Goal: Navigation & Orientation: Find specific page/section

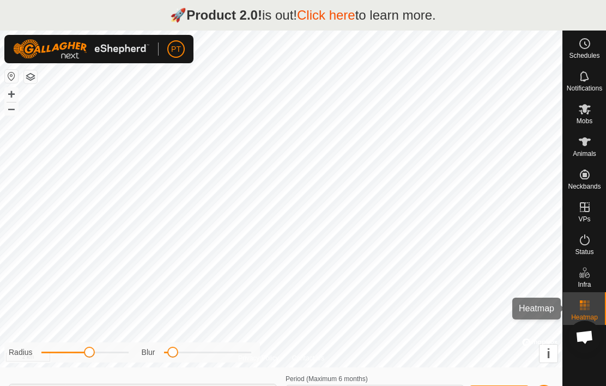
click at [584, 307] on rect at bounding box center [584, 308] width 3 height 3
click at [590, 147] on icon at bounding box center [584, 141] width 13 height 13
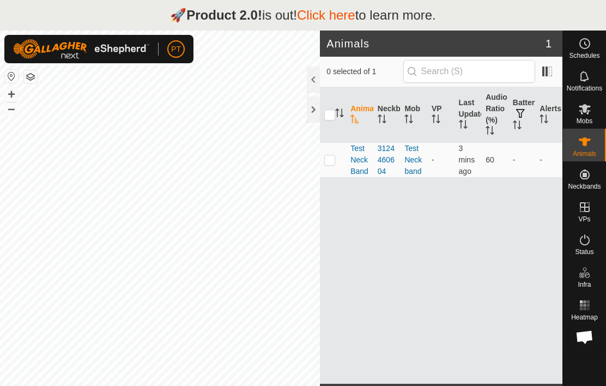
click at [361, 160] on span "TestNeckBand" at bounding box center [359, 160] width 19 height 34
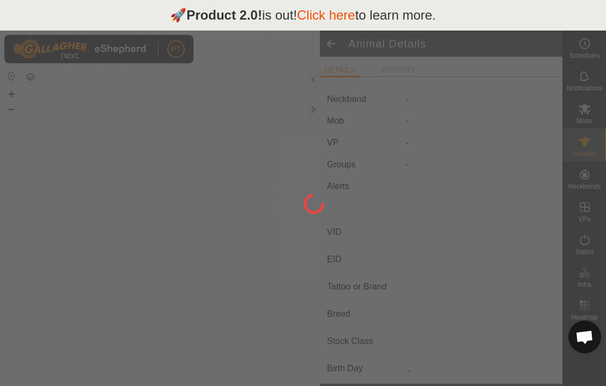
type input "TestNeckBand"
type input "-"
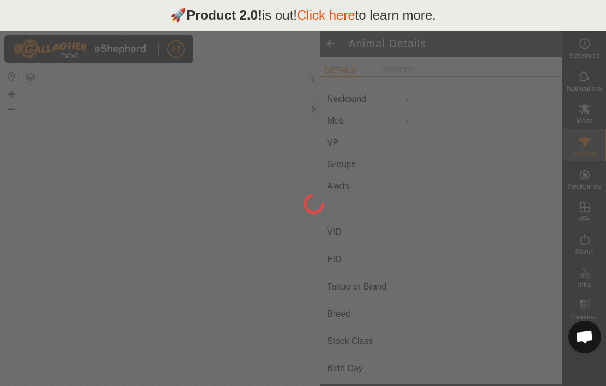
type input "0 kg"
type input "-"
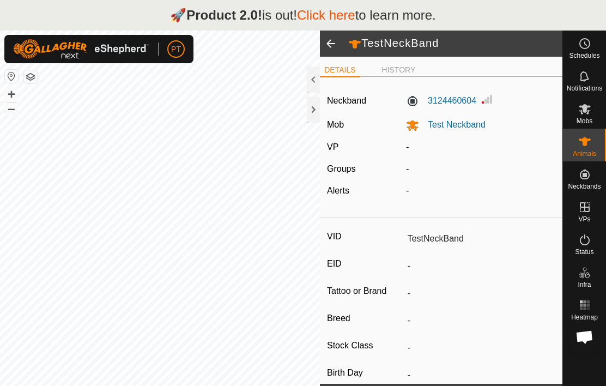
click at [404, 72] on li "HISTORY" at bounding box center [399, 69] width 42 height 11
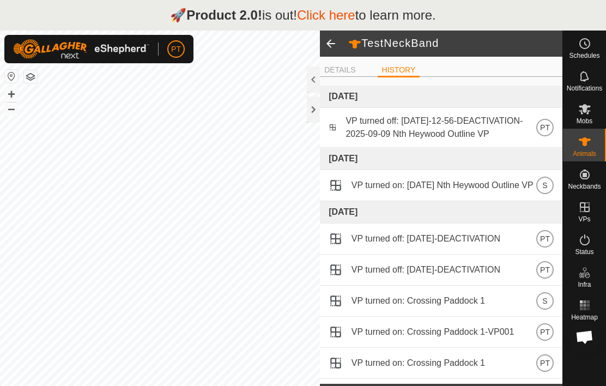
click at [327, 50] on span at bounding box center [331, 44] width 22 height 26
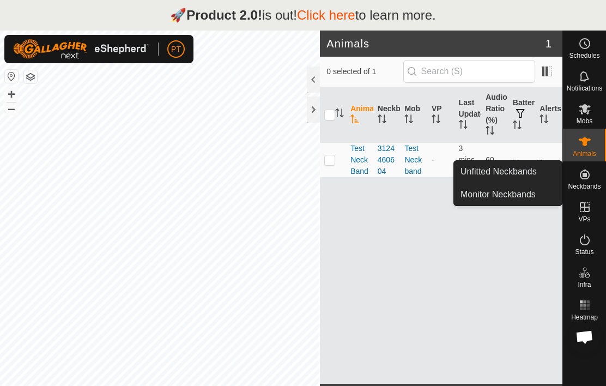
click at [582, 180] on icon at bounding box center [584, 174] width 13 height 13
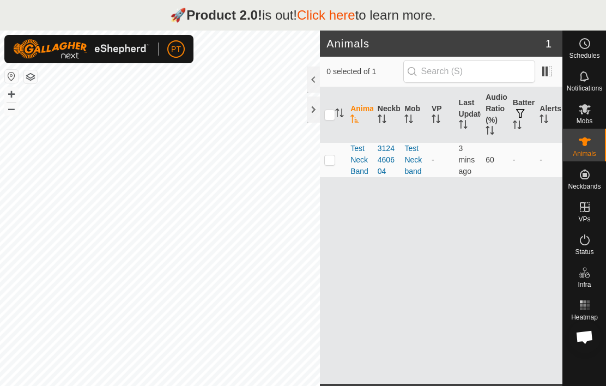
click at [462, 298] on div "Animal Neckband Mob VP Last Updated Audio Ratio (%) Battery Alerts TestNeckBand…" at bounding box center [441, 235] width 242 height 296
click at [589, 116] on es-mob-svg-icon at bounding box center [585, 108] width 20 height 17
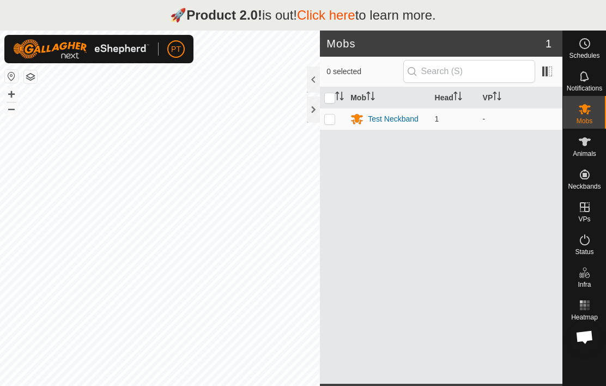
click at [392, 122] on div "Test Neckband" at bounding box center [393, 118] width 51 height 11
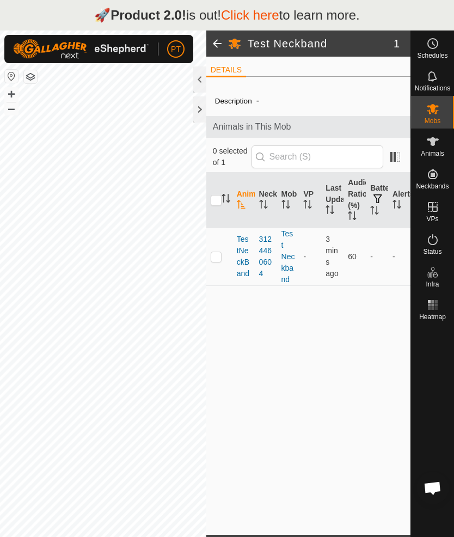
click at [247, 263] on span "TestNeckBand" at bounding box center [244, 257] width 14 height 46
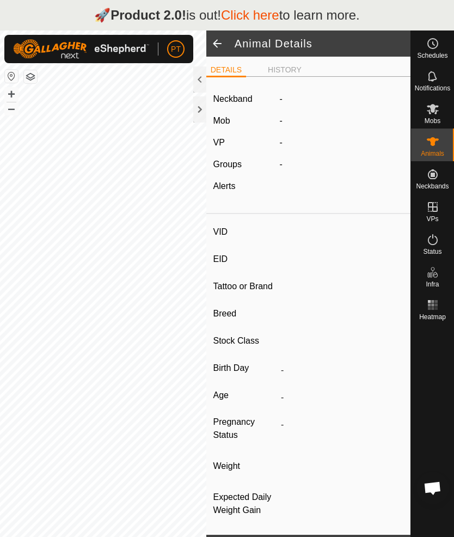
type input "TestNeckBand"
type input "-"
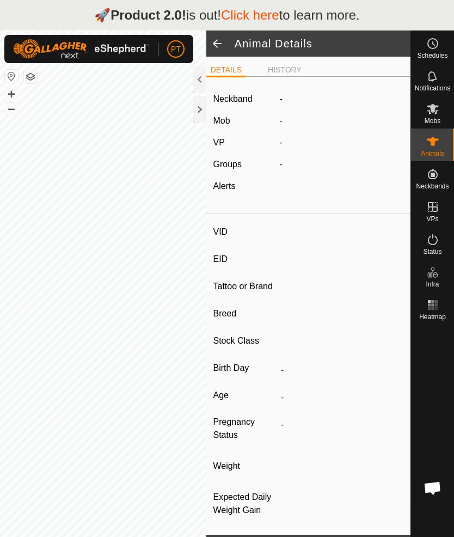
type input "0 kg"
type input "-"
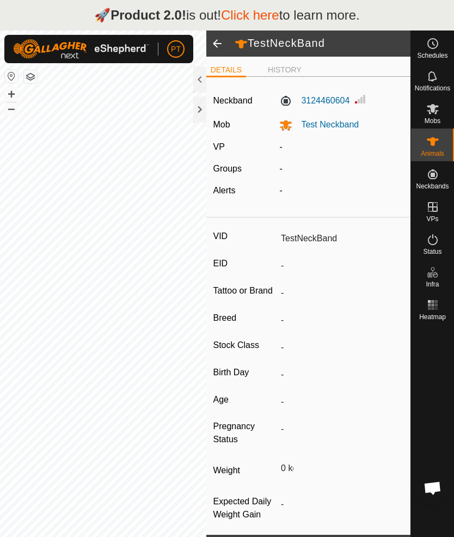
click at [329, 104] on label "3124460604" at bounding box center [315, 100] width 70 height 13
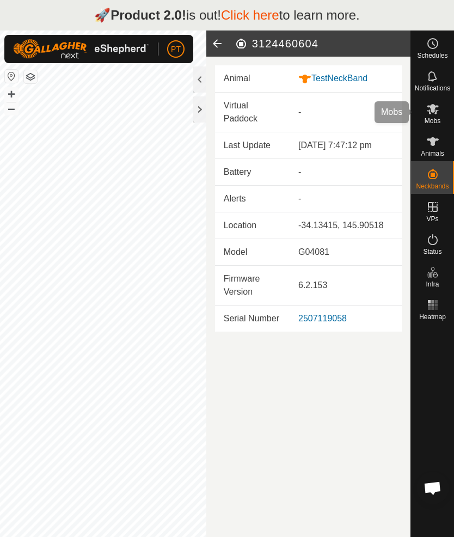
click at [430, 113] on icon at bounding box center [433, 109] width 12 height 10
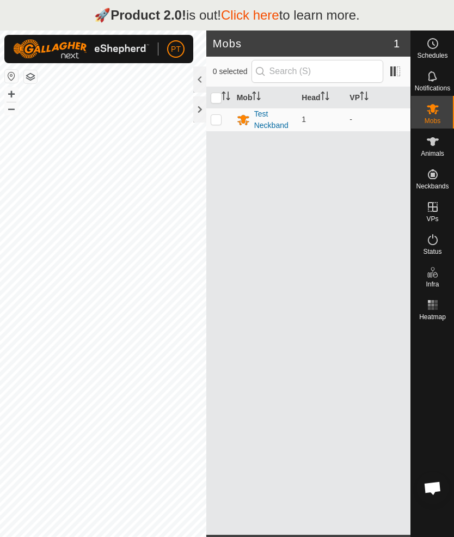
click at [212, 120] on p-checkbox at bounding box center [216, 119] width 11 height 9
checkbox input "true"
click at [272, 120] on div "Test Neckband" at bounding box center [273, 119] width 39 height 23
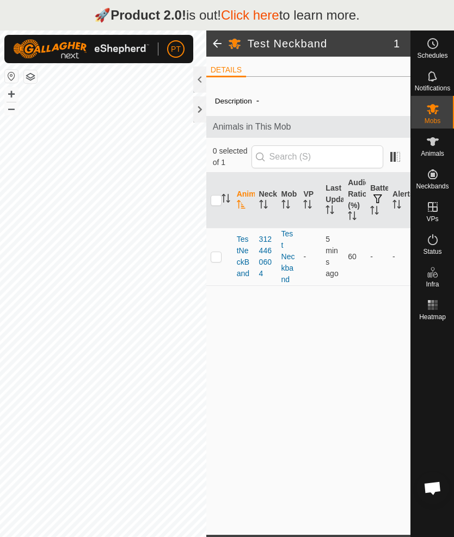
click at [244, 266] on span "TestNeckBand" at bounding box center [244, 257] width 14 height 46
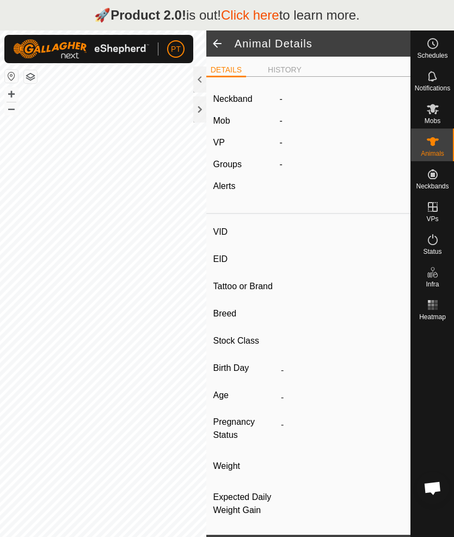
type input "TestNeckBand"
type input "-"
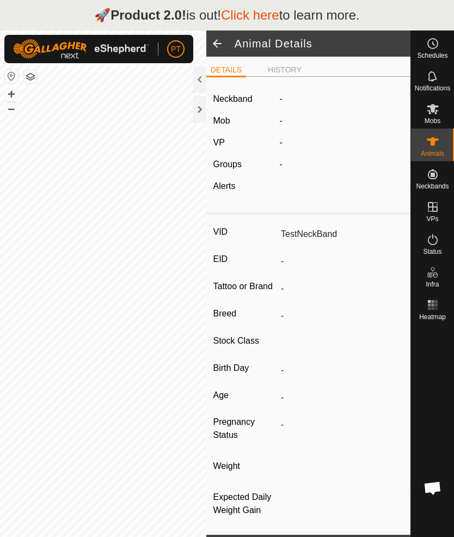
type input "0 kg"
type input "-"
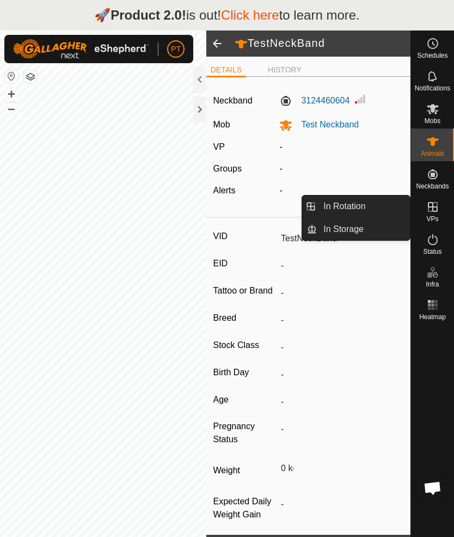
click at [360, 211] on span "In Rotation" at bounding box center [345, 206] width 42 height 13
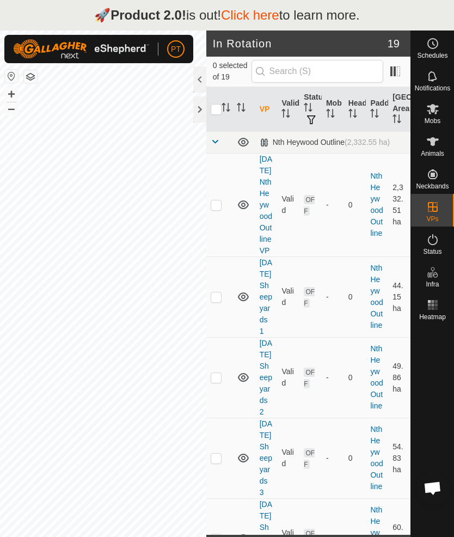
click at [208, 217] on td at bounding box center [220, 205] width 26 height 104
checkbox input "true"
click at [430, 246] on es-activation-svg-icon at bounding box center [433, 239] width 20 height 17
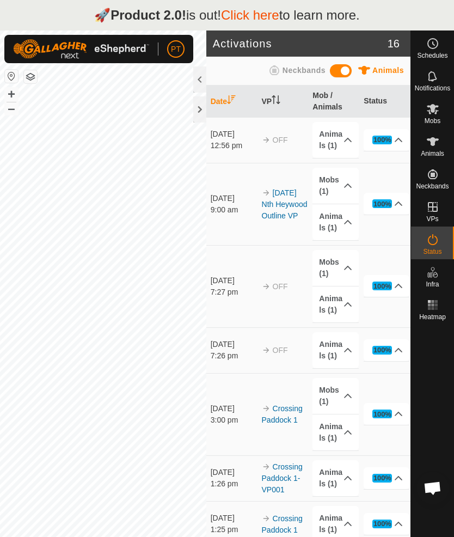
click at [387, 148] on p-accordion-header "100%" at bounding box center [387, 140] width 46 height 22
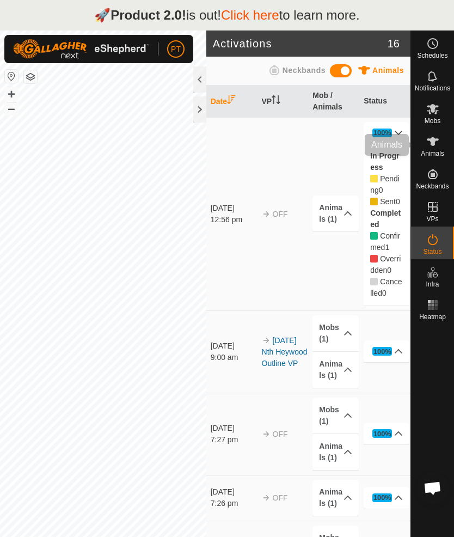
click at [429, 146] on icon at bounding box center [433, 141] width 13 height 13
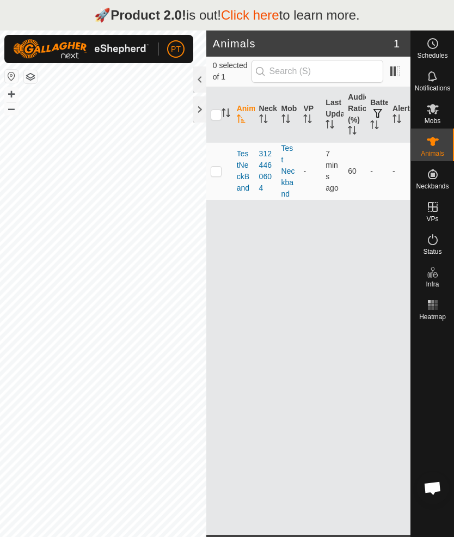
click at [382, 112] on span "button" at bounding box center [378, 113] width 9 height 9
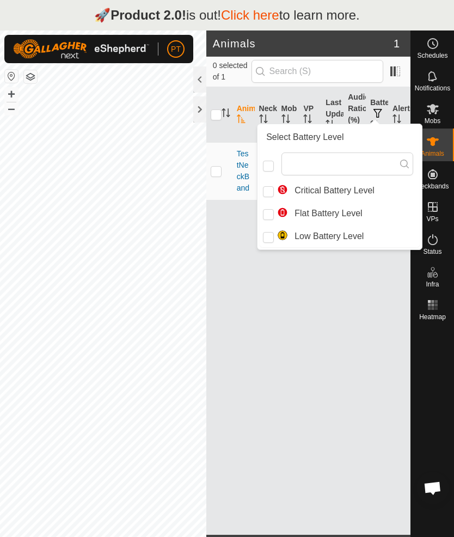
click at [269, 241] on input "Low Battery Level" at bounding box center [268, 237] width 11 height 11
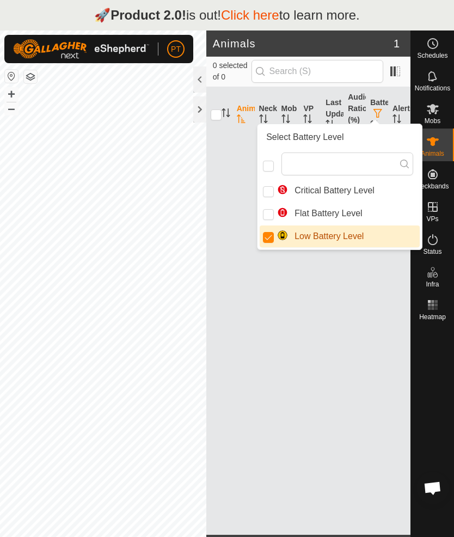
click at [337, 239] on span "Low Battery Level" at bounding box center [320, 236] width 87 height 13
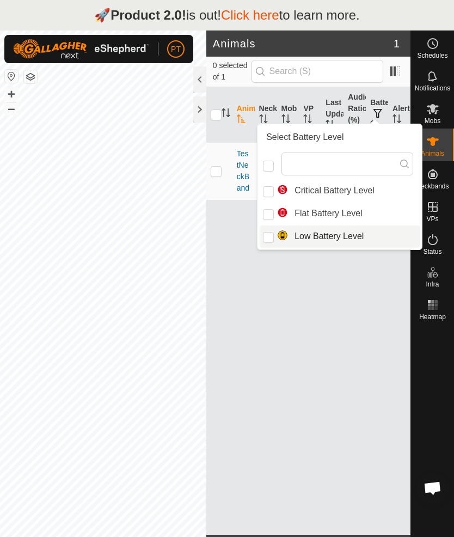
click at [332, 242] on span "Low Battery Level" at bounding box center [320, 236] width 87 height 13
checkbox input "true"
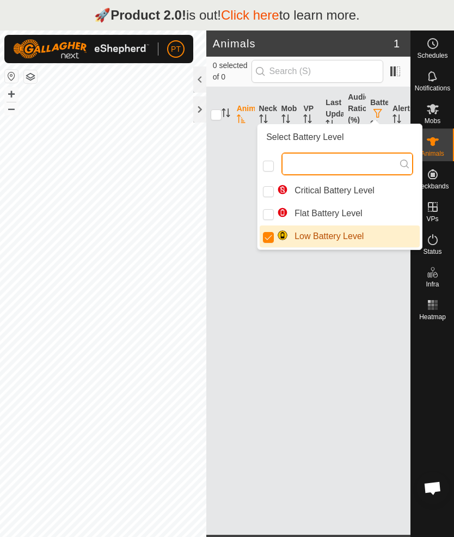
click at [290, 157] on input "text" at bounding box center [348, 164] width 132 height 23
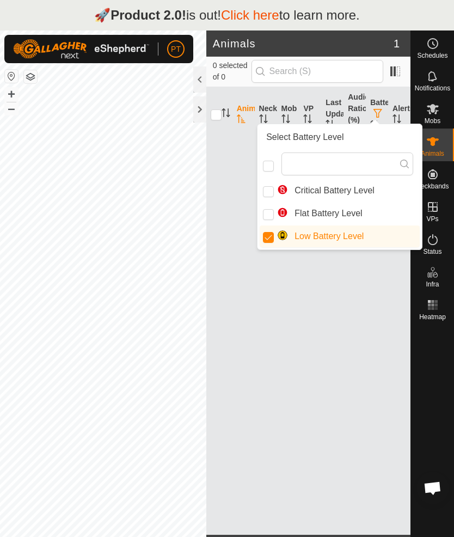
click at [354, 320] on div "Animal Neckband Mob VP Last Updated Audio Ratio (%) Battery Alerts" at bounding box center [309, 311] width 204 height 448
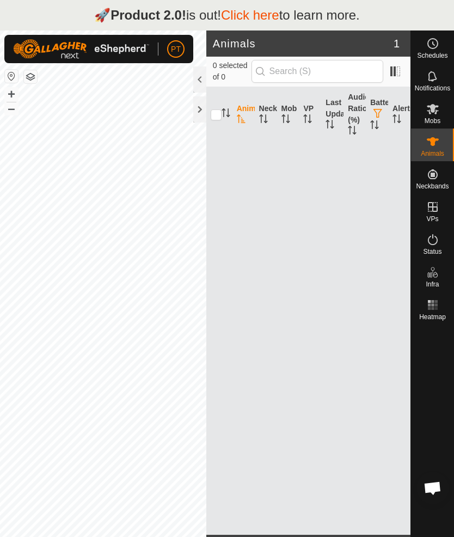
click at [246, 117] on th "Animal" at bounding box center [244, 115] width 22 height 56
click at [246, 120] on th "Animal" at bounding box center [244, 115] width 22 height 56
click at [399, 75] on span at bounding box center [395, 71] width 17 height 17
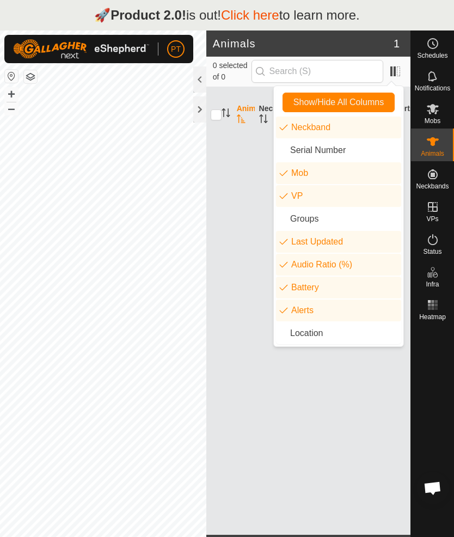
click at [321, 127] on li "Neckband" at bounding box center [338, 128] width 125 height 22
click at [320, 132] on li "Neckband" at bounding box center [338, 128] width 125 height 22
click at [205, 114] on div at bounding box center [199, 109] width 13 height 26
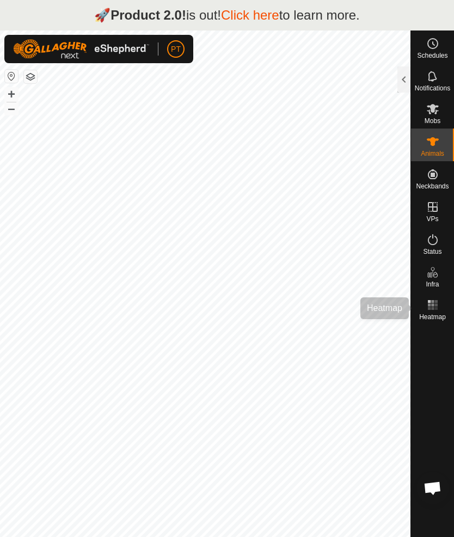
click at [428, 309] on rect at bounding box center [429, 308] width 3 height 3
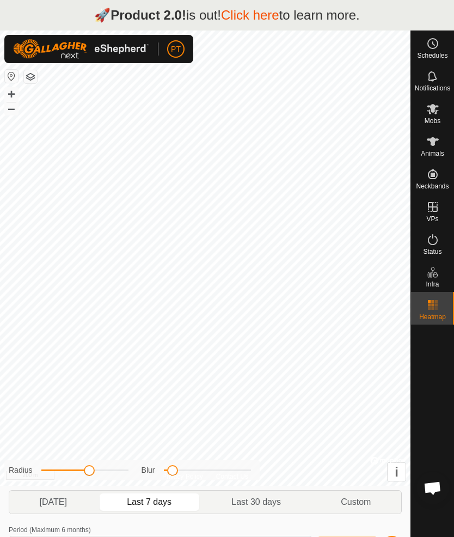
click at [172, 385] on span "Last 7 days" at bounding box center [149, 502] width 45 height 13
click at [397, 385] on span "i" at bounding box center [397, 472] width 4 height 15
click at [323, 385] on span "Custom" at bounding box center [356, 502] width 85 height 17
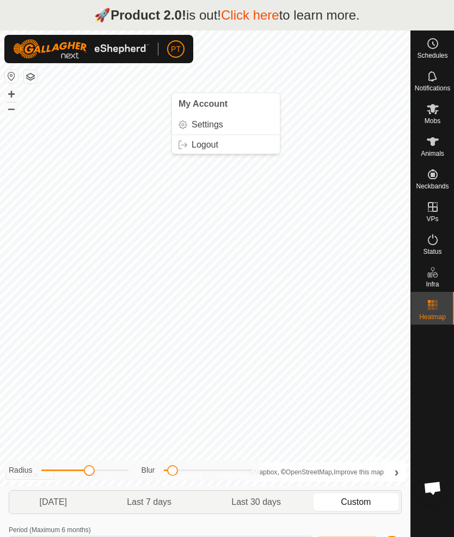
click at [217, 132] on link "Settings" at bounding box center [226, 124] width 108 height 17
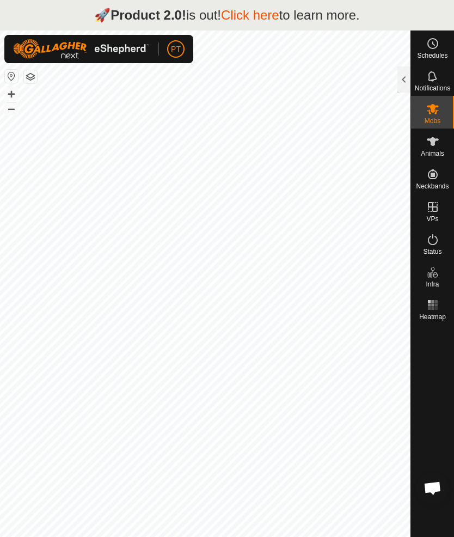
checkbox input "false"
checkbox input "true"
click at [271, 13] on link "Click here" at bounding box center [250, 15] width 58 height 15
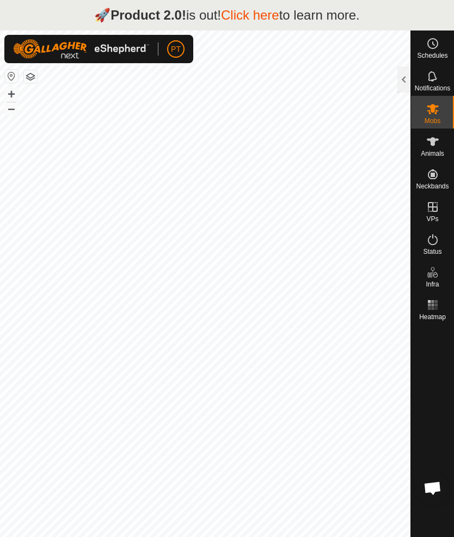
click at [256, 22] on link "Click here" at bounding box center [250, 15] width 58 height 15
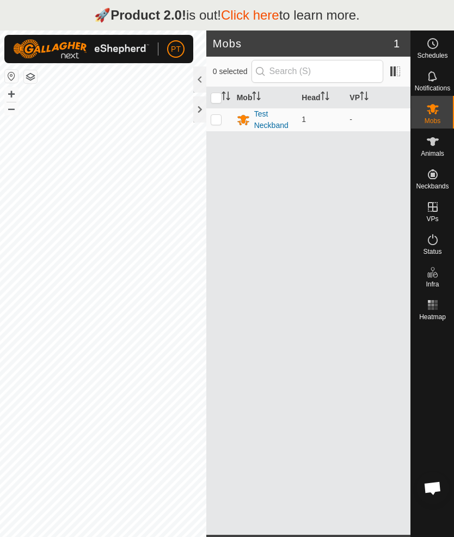
click at [254, 22] on link "Click here" at bounding box center [250, 15] width 58 height 15
